Goal: Transaction & Acquisition: Obtain resource

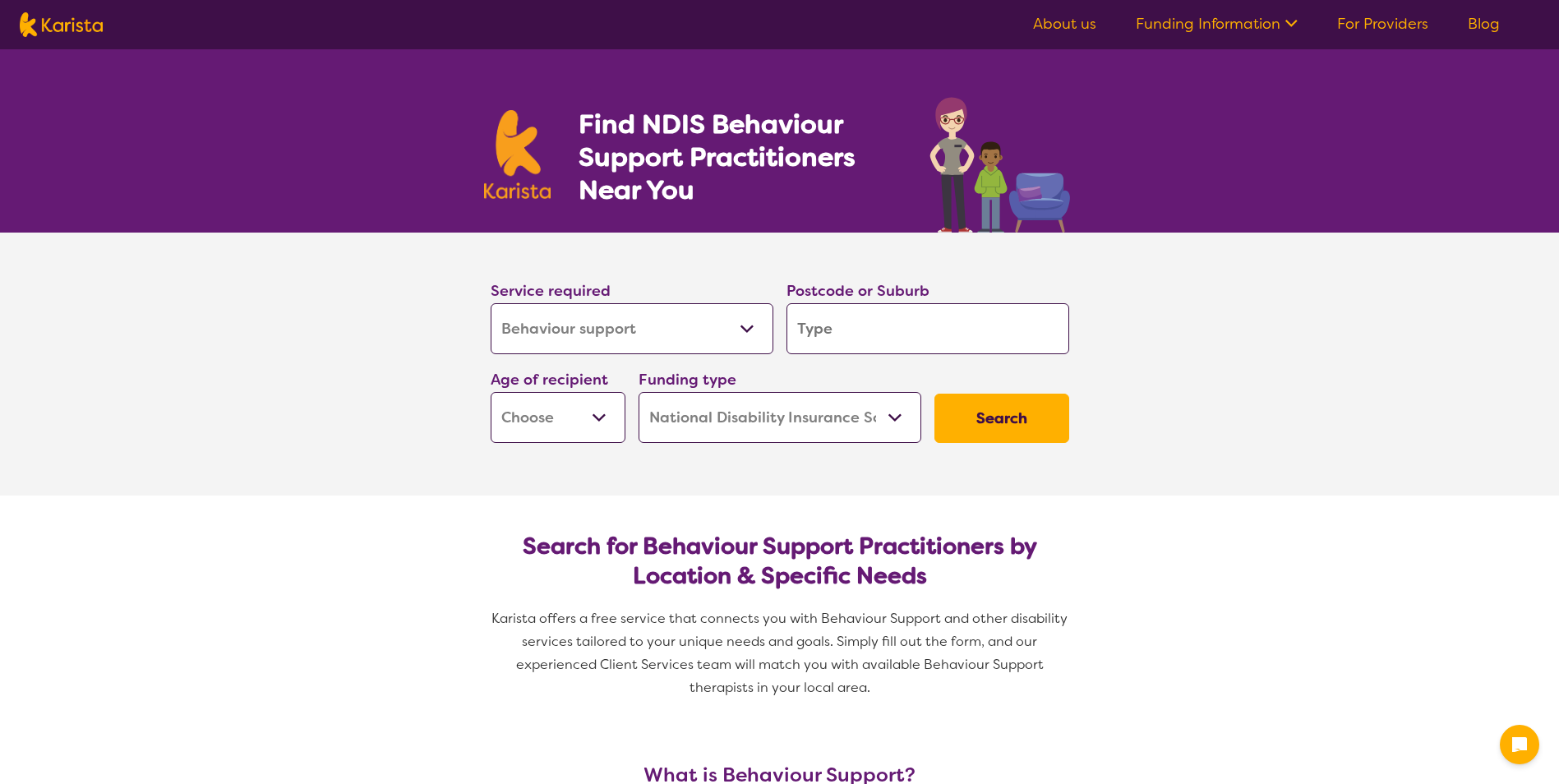
select select "Behaviour support"
select select "NDIS"
select select "Behaviour support"
select select "NDIS"
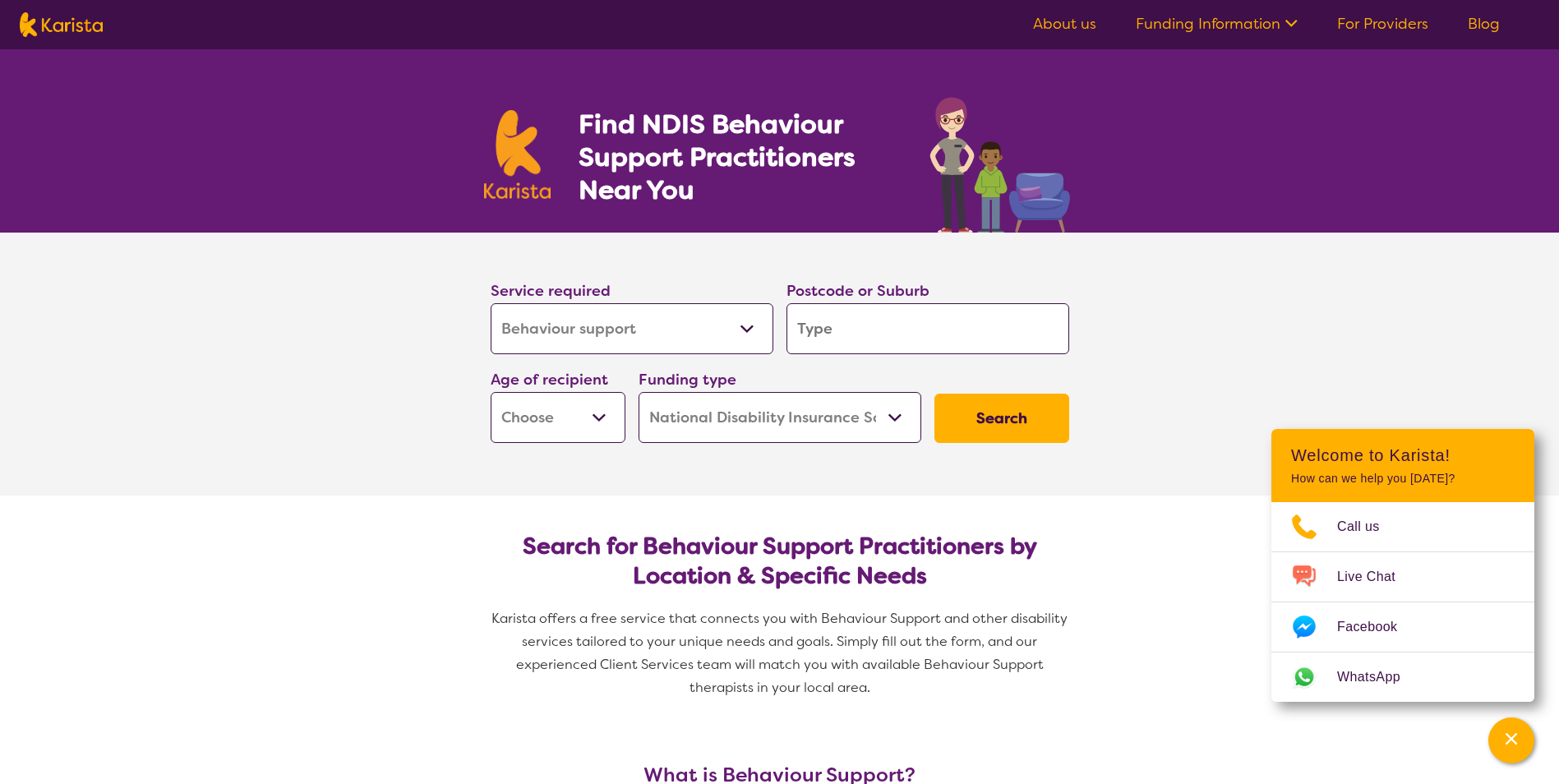
click at [818, 338] on input "search" at bounding box center [927, 329] width 283 height 51
type input "2"
type input "20"
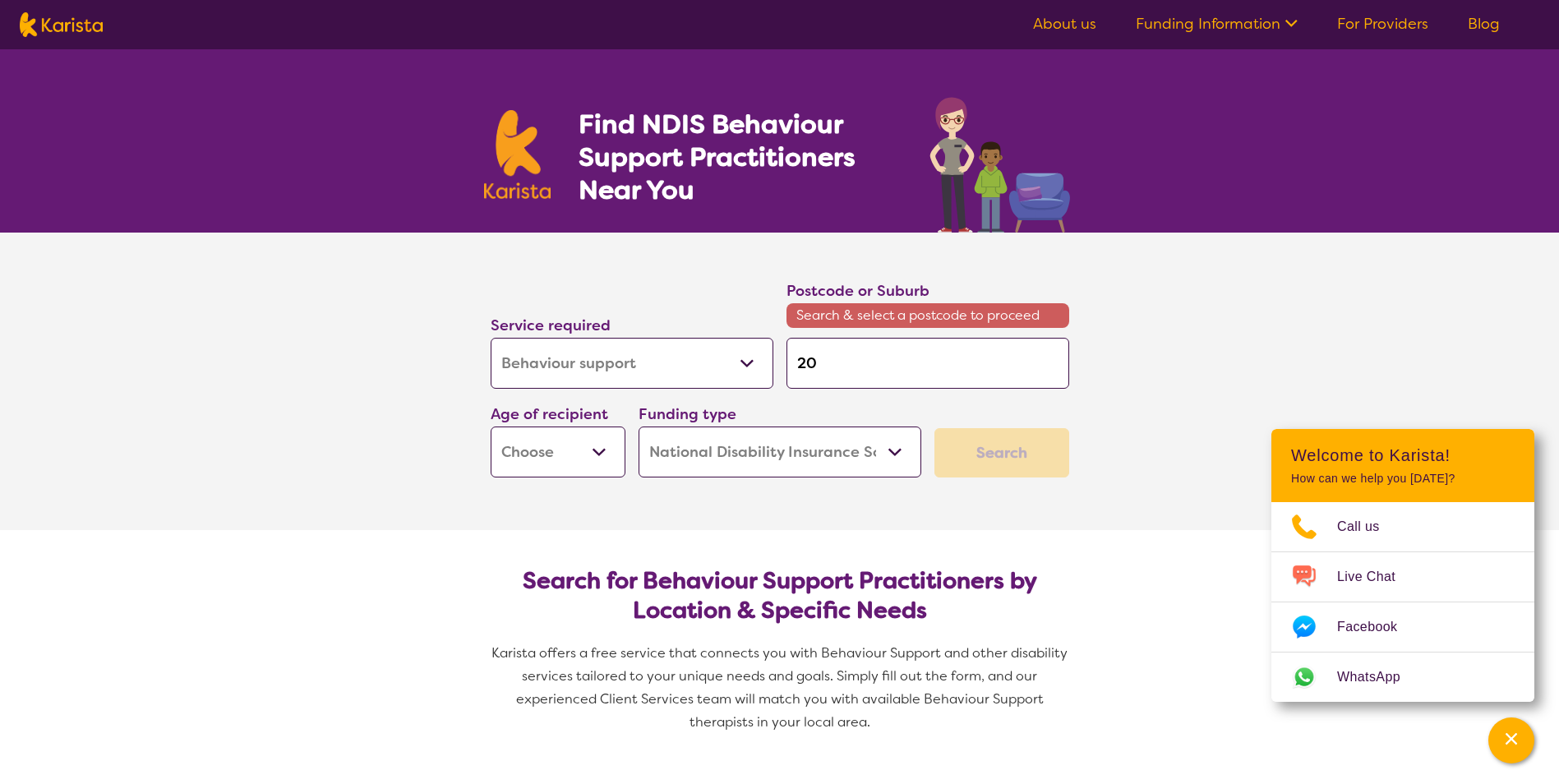
type input "207"
type input "2073"
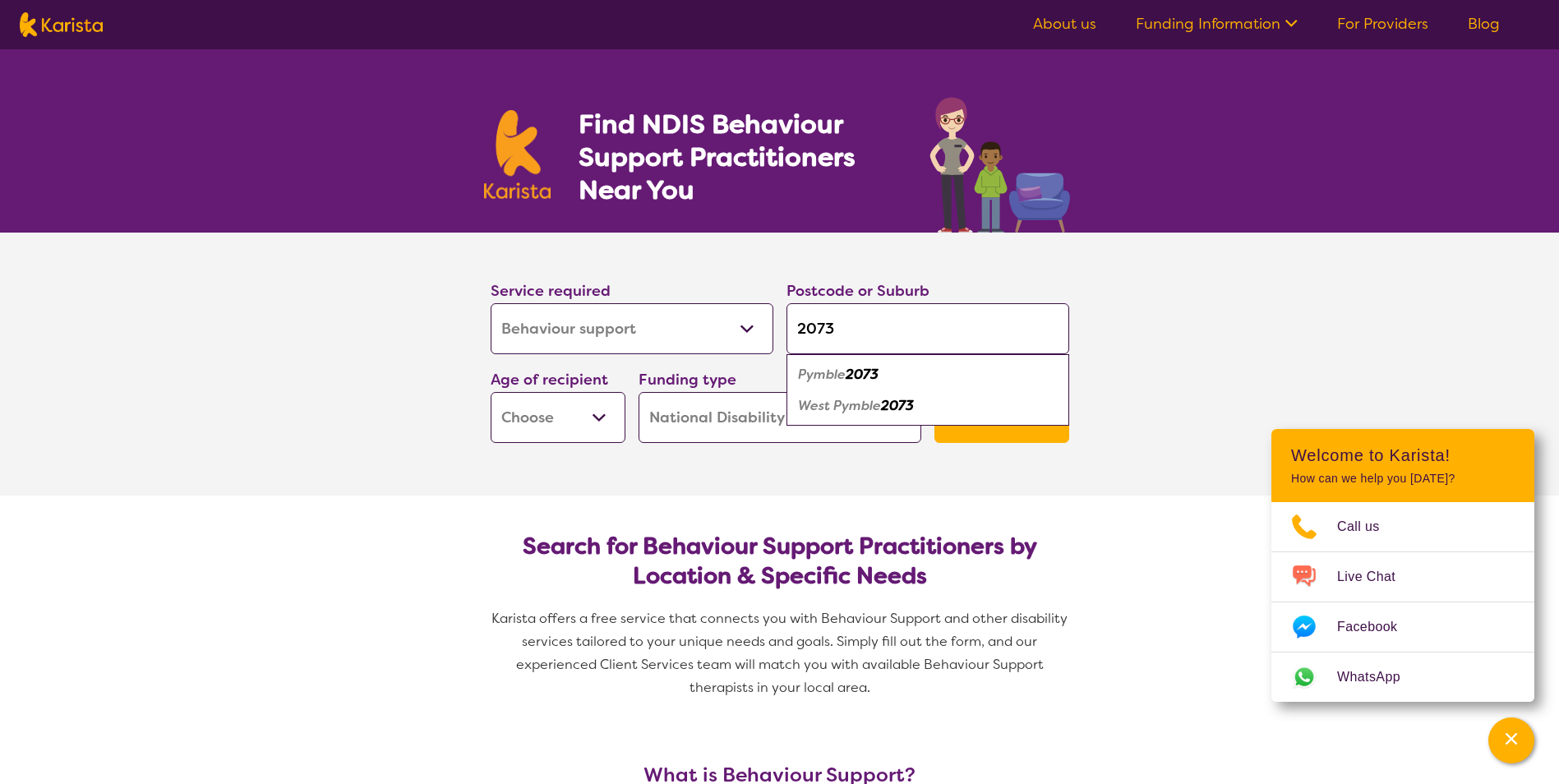
type input "2073"
click at [396, 397] on section "Service required Allied Health Assistant Assessment ([MEDICAL_DATA] or [MEDICAL…" at bounding box center [780, 364] width 1559 height 263
click at [588, 423] on select "Early Childhood - 0 to 9 Child - 10 to 11 Adolescent - 12 to 17 Adult - 18 to 6…" at bounding box center [557, 417] width 134 height 51
select select "EC"
click at [490, 392] on select "Early Childhood - 0 to 9 Child - 10 to 11 Adolescent - 12 to 17 Adult - 18 to 6…" at bounding box center [557, 417] width 134 height 51
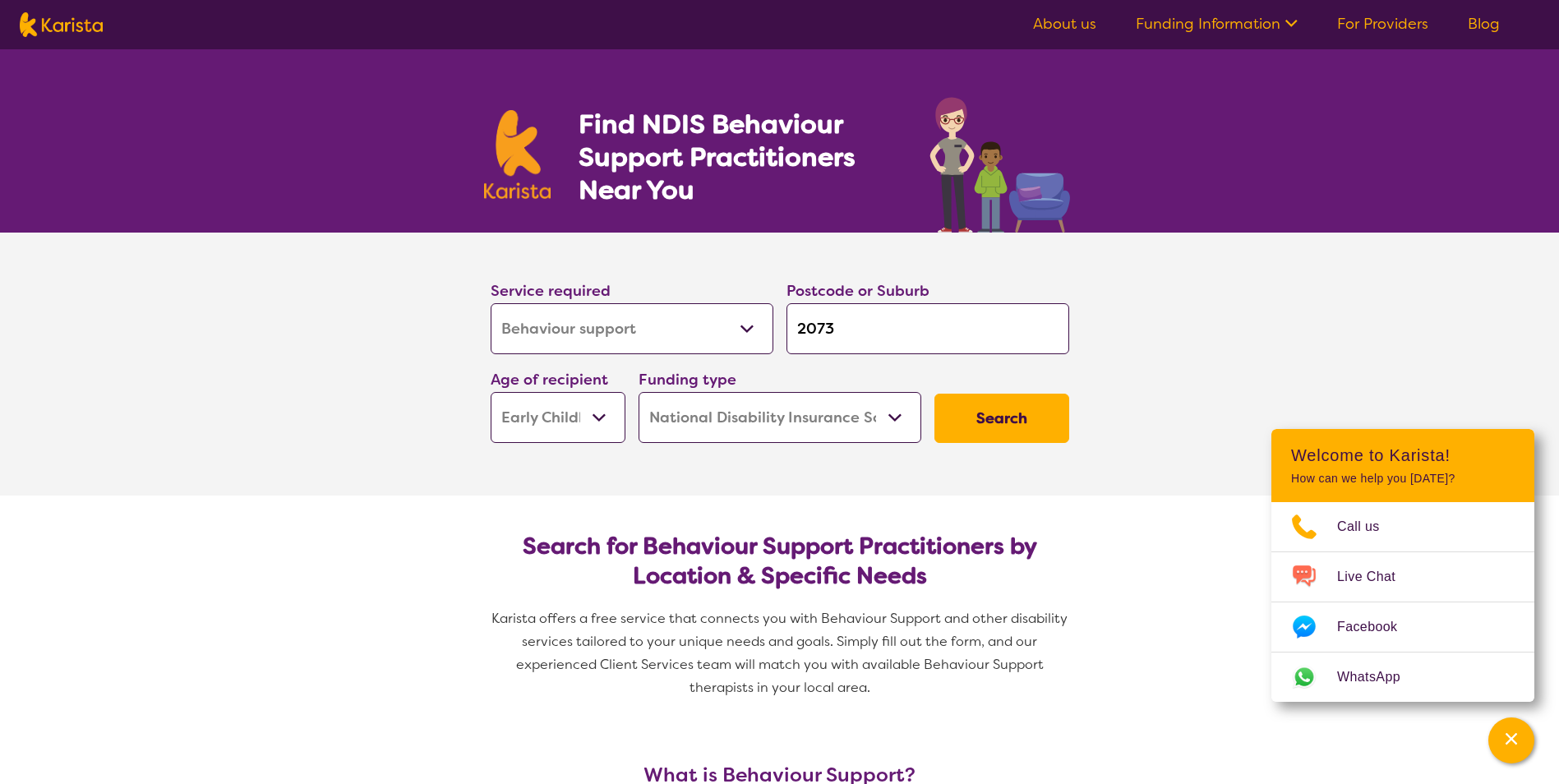
select select "EC"
click at [896, 428] on select "Home Care Package (HCP) National Disability Insurance Scheme (NDIS) I don't know" at bounding box center [780, 417] width 283 height 51
drag, startPoint x: 1160, startPoint y: 386, endPoint x: 1090, endPoint y: 397, distance: 70.9
click at [1159, 386] on section "Service required Allied Health Assistant Assessment ([MEDICAL_DATA] or [MEDICAL…" at bounding box center [780, 364] width 1559 height 263
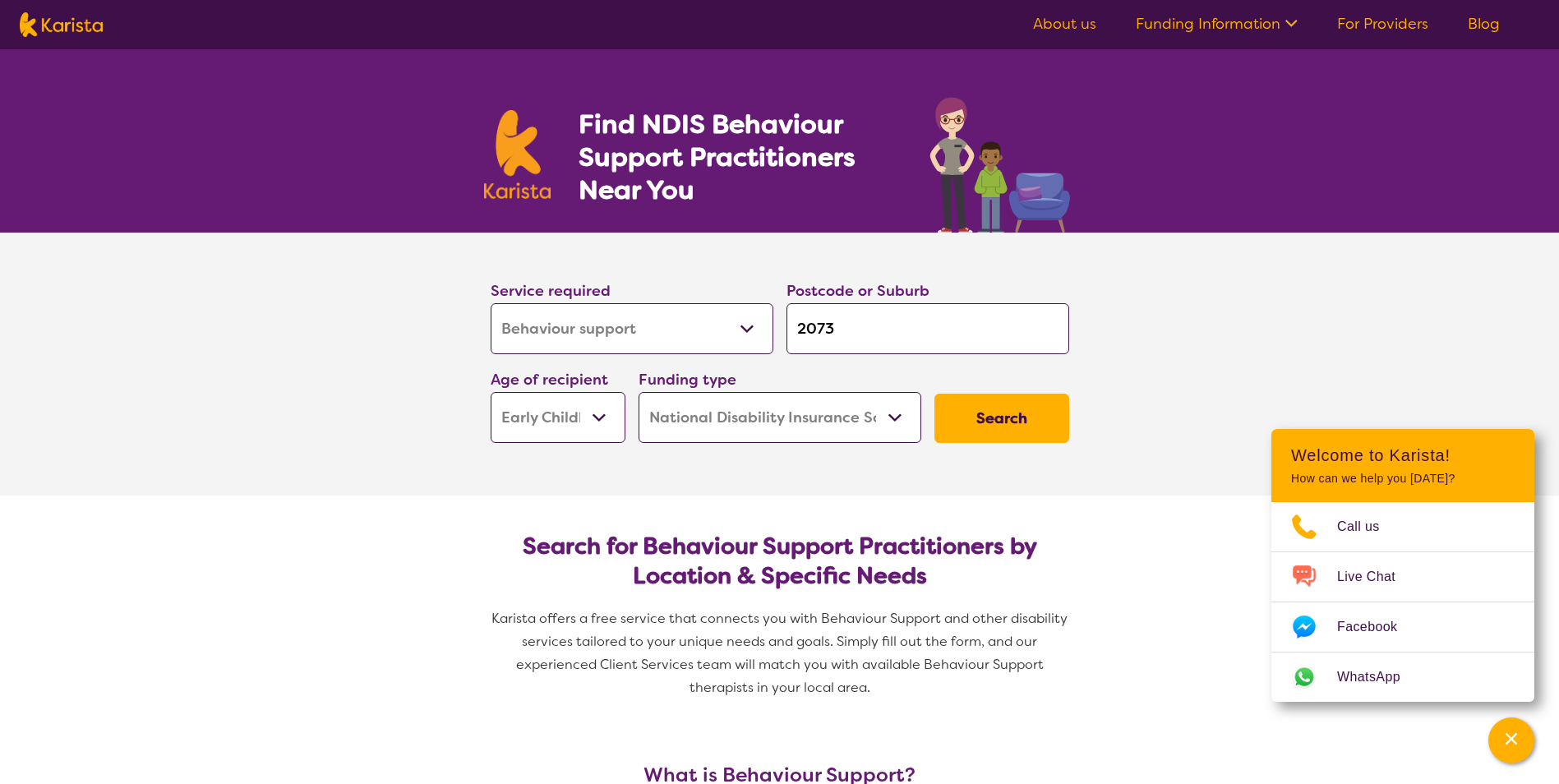
click at [754, 345] on select "Allied Health Assistant Assessment ([MEDICAL_DATA] or [MEDICAL_DATA]) Behaviour…" at bounding box center [631, 329] width 283 height 51
click at [760, 325] on select "Allied Health Assistant Assessment ([MEDICAL_DATA] or [MEDICAL_DATA]) Behaviour…" at bounding box center [631, 329] width 283 height 51
click at [490, 303] on select "Allied Health Assistant Assessment ([MEDICAL_DATA] or [MEDICAL_DATA]) Behaviour…" at bounding box center [631, 329] width 283 height 51
click at [410, 458] on section "Service required Allied Health Assistant Assessment ([MEDICAL_DATA] or [MEDICAL…" at bounding box center [780, 364] width 1559 height 263
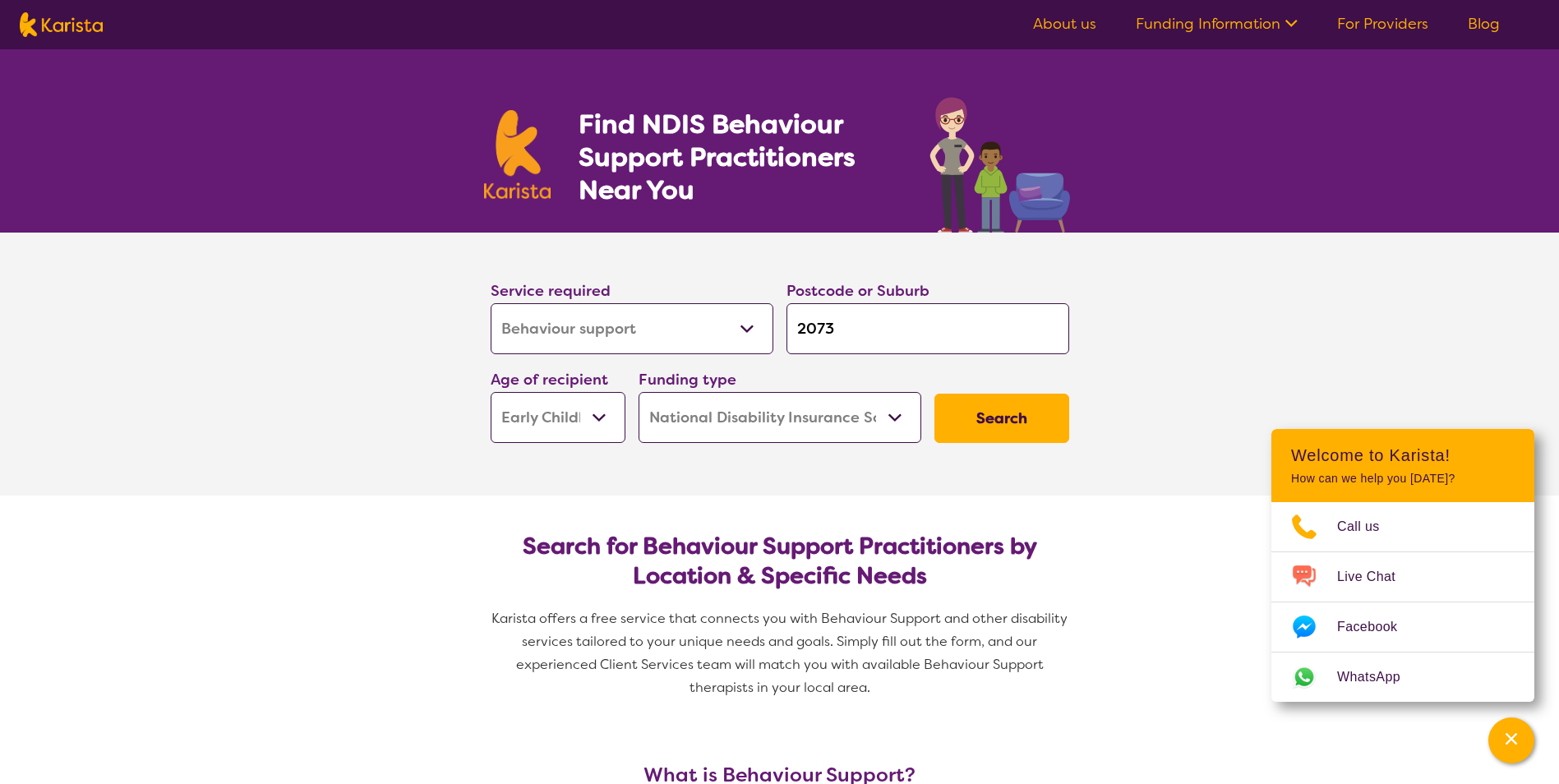
click at [744, 331] on select "Allied Health Assistant Assessment ([MEDICAL_DATA] or [MEDICAL_DATA]) Behaviour…" at bounding box center [631, 329] width 283 height 51
click at [490, 303] on select "Allied Health Assistant Assessment ([MEDICAL_DATA] or [MEDICAL_DATA]) Behaviour…" at bounding box center [631, 329] width 283 height 51
click at [1127, 372] on section "Service required Allied Health Assistant Assessment ([MEDICAL_DATA] or [MEDICAL…" at bounding box center [780, 364] width 1559 height 263
click at [1017, 412] on button "Search" at bounding box center [1001, 418] width 134 height 49
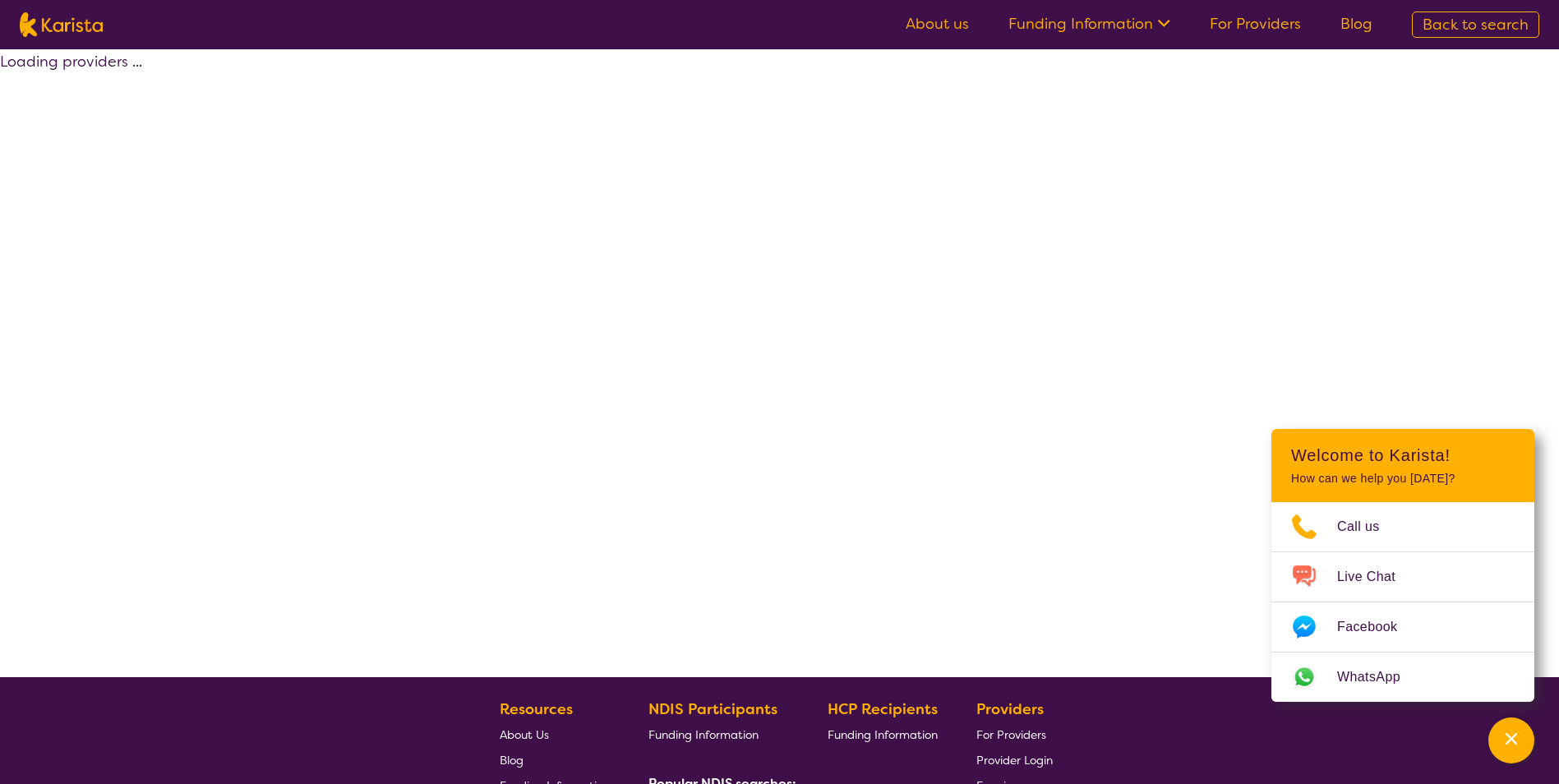
select select "by_score"
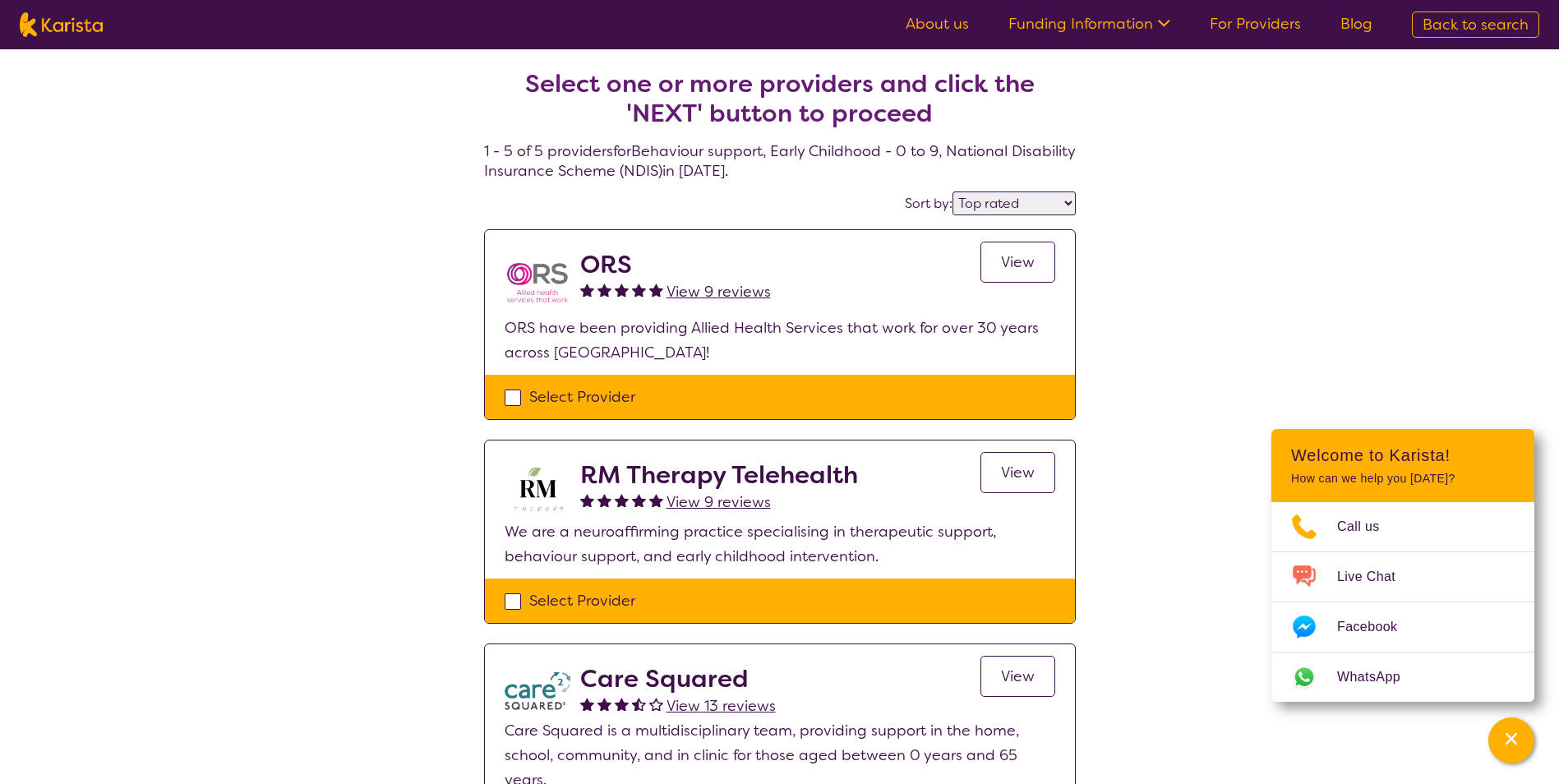
click at [1014, 267] on span "View" at bounding box center [1018, 262] width 34 height 20
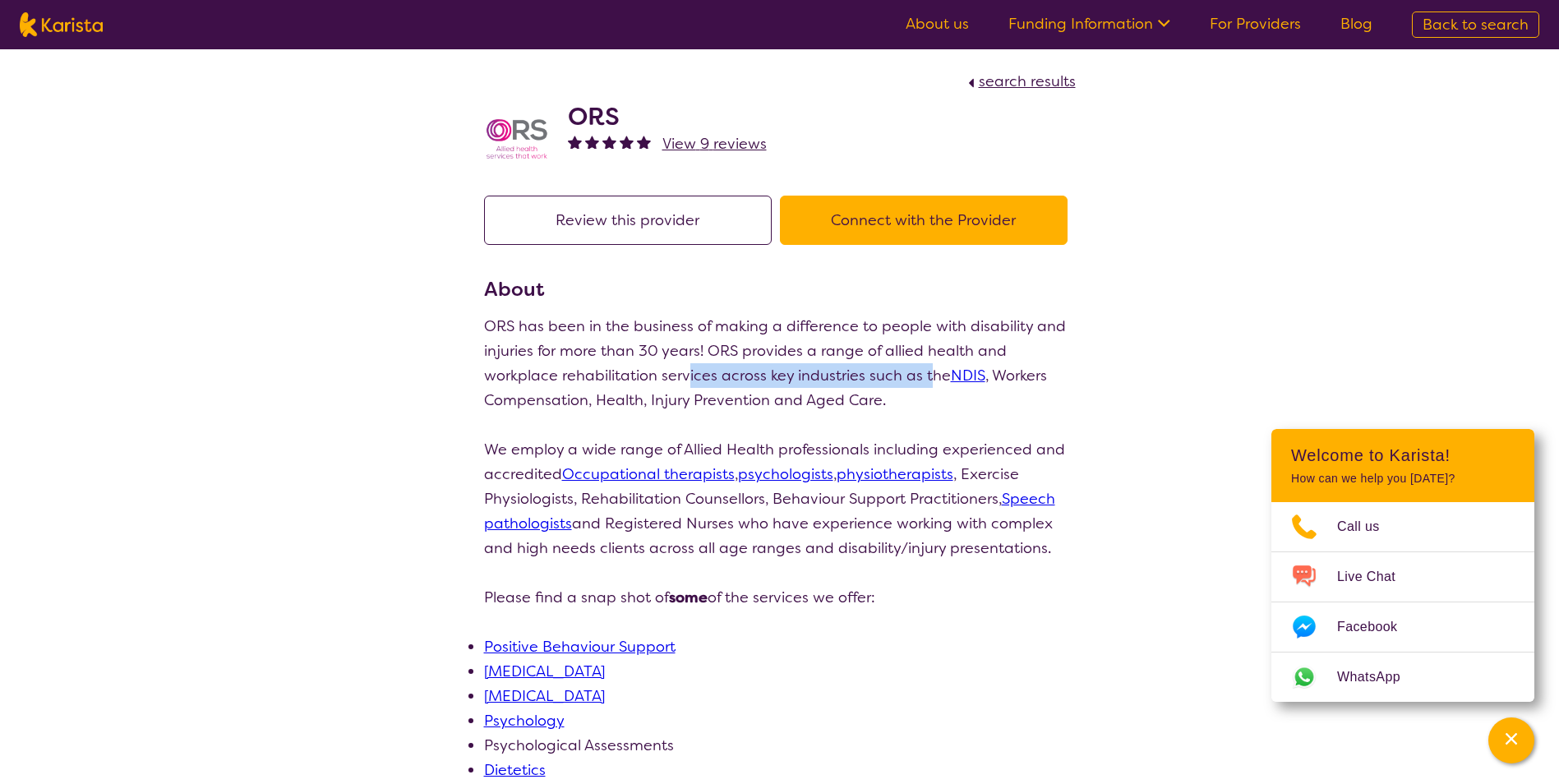
drag, startPoint x: 693, startPoint y: 369, endPoint x: 931, endPoint y: 378, distance: 238.2
click at [931, 378] on p "ORS has been in the business of making a difference to people with disability a…" at bounding box center [780, 362] width 592 height 99
drag, startPoint x: 931, startPoint y: 378, endPoint x: 896, endPoint y: 404, distance: 43.6
click at [896, 404] on p "ORS has been in the business of making a difference to people with disability a…" at bounding box center [780, 362] width 592 height 99
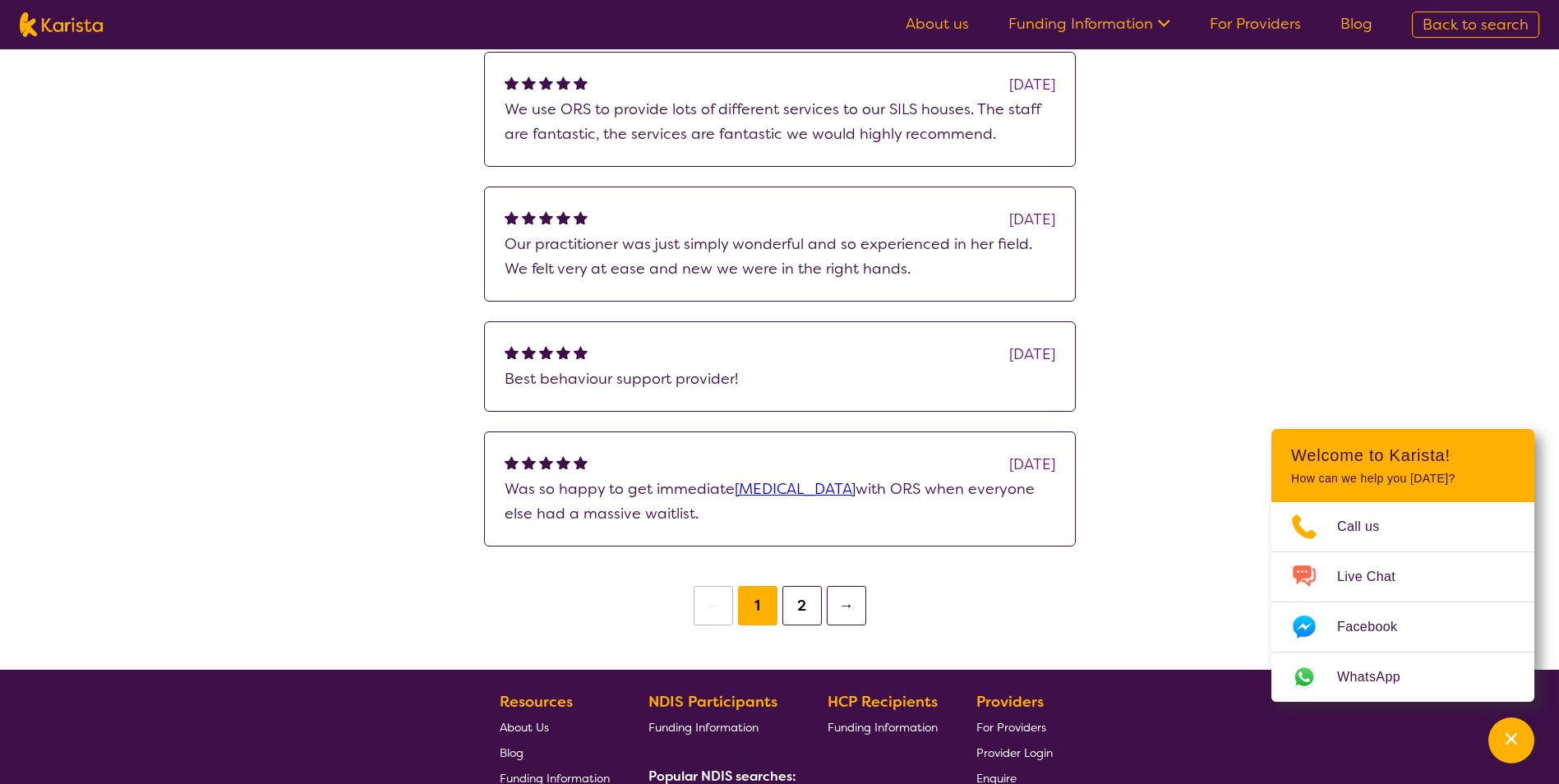
scroll to position [1232, 0]
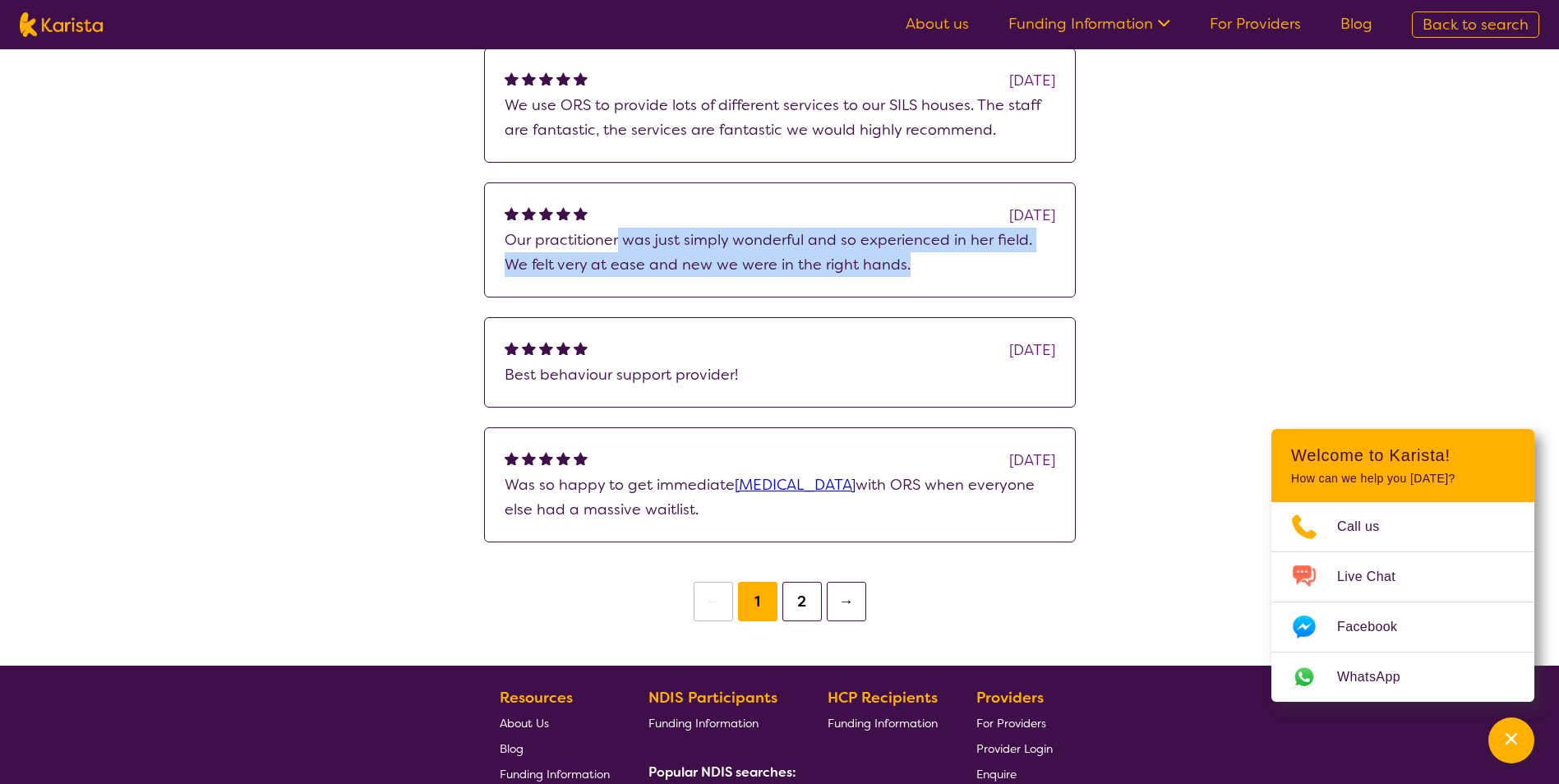
drag, startPoint x: 623, startPoint y: 273, endPoint x: 888, endPoint y: 318, distance: 268.8
click at [888, 298] on div "[DATE] Our practitioner was just simply wonderful and so experienced in her fie…" at bounding box center [780, 239] width 592 height 115
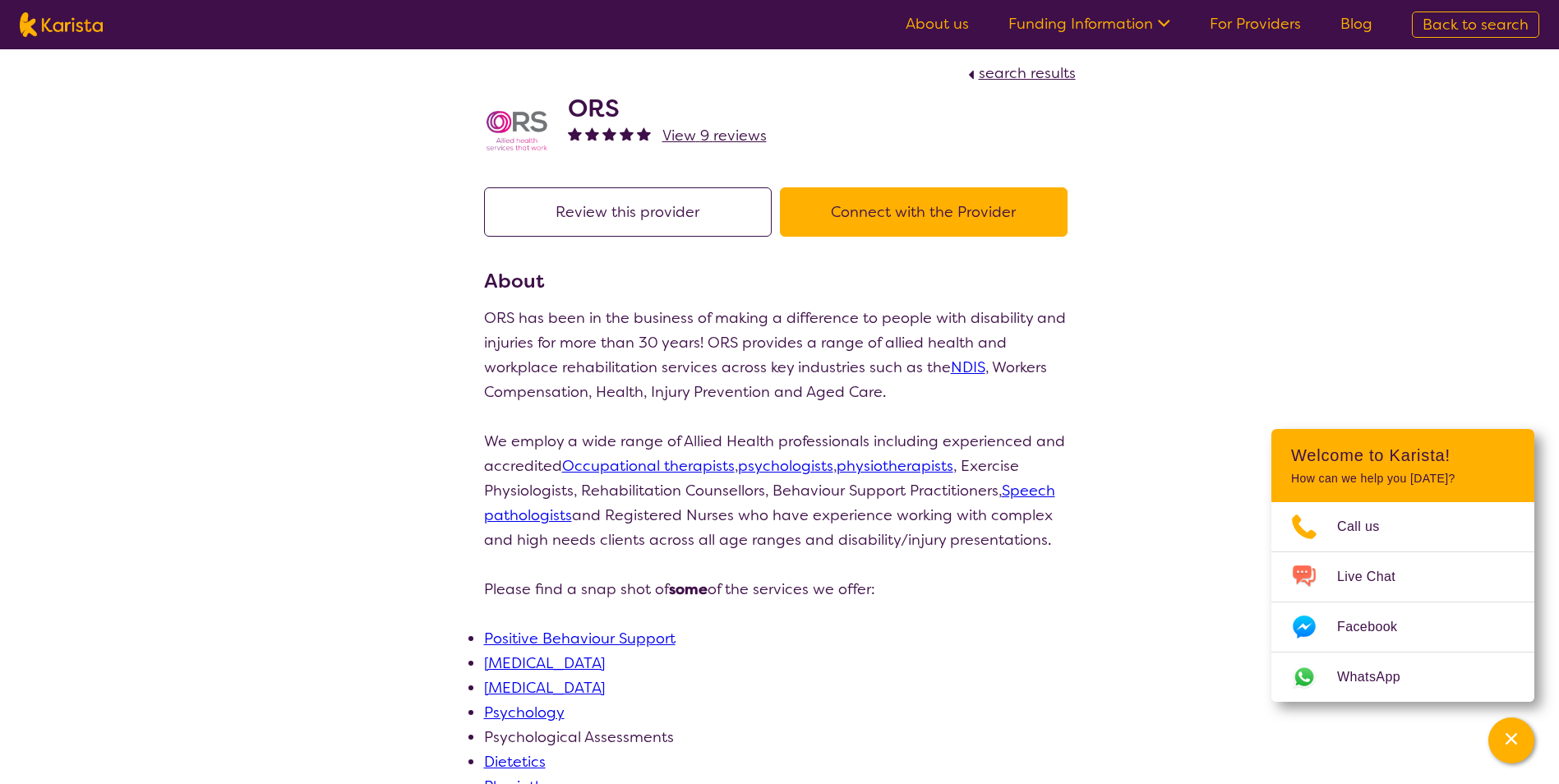
scroll to position [0, 0]
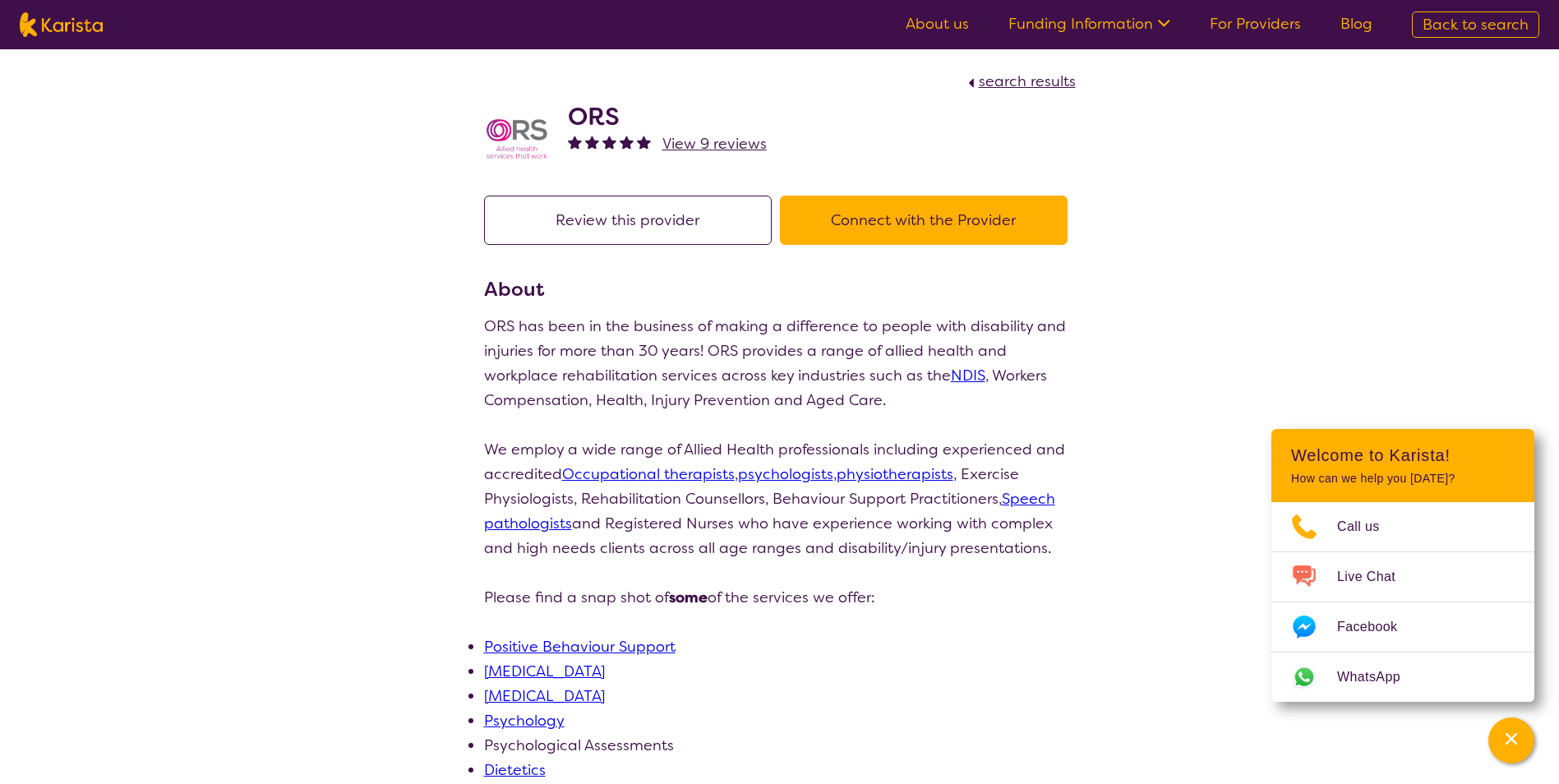
click at [849, 223] on button "Connect with the Provider" at bounding box center [923, 220] width 287 height 49
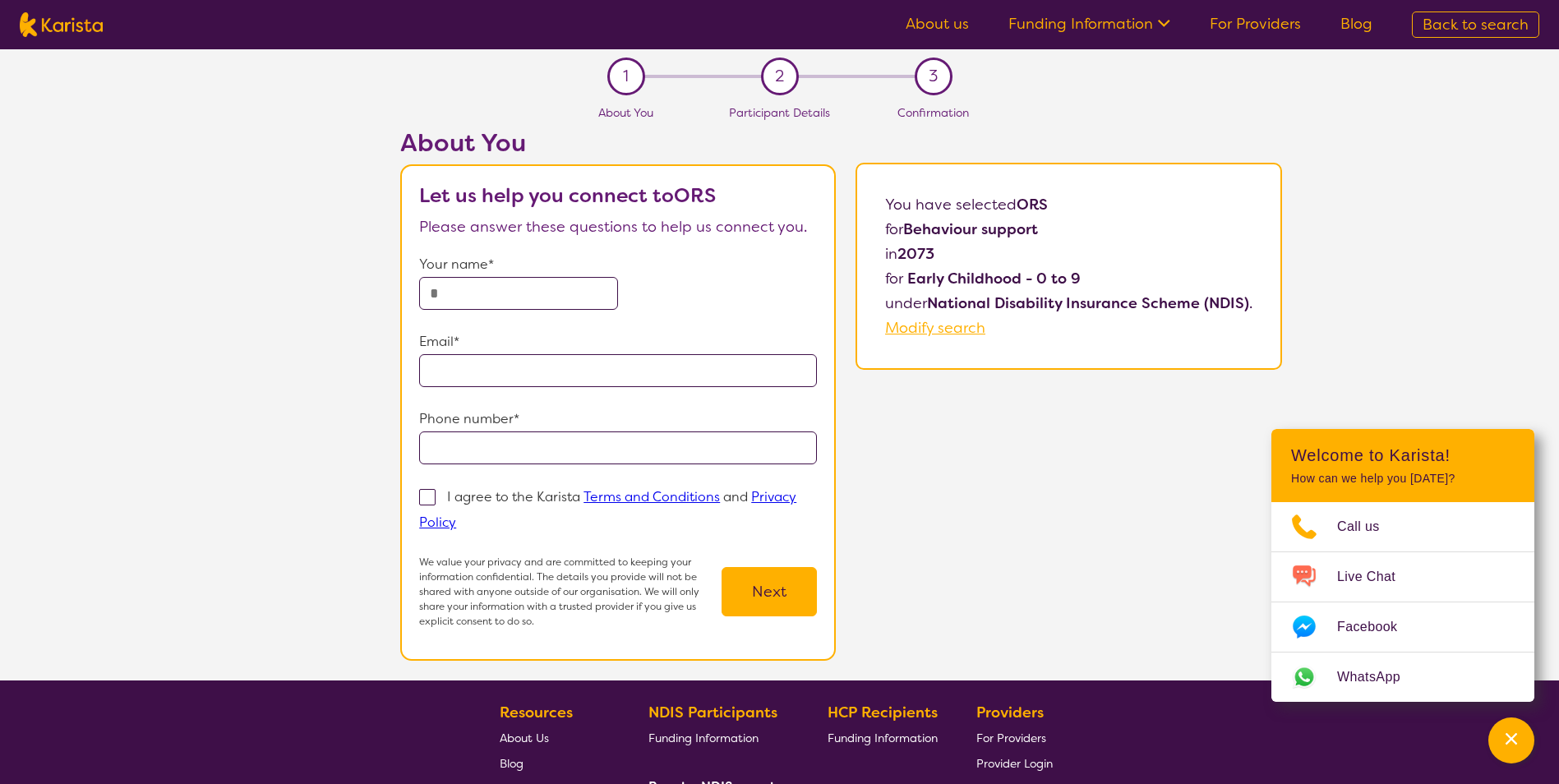
click at [996, 459] on div "About You Let us help you connect to ORS Please answer these questions to help …" at bounding box center [841, 404] width 1435 height 552
